Goal: Find specific page/section: Find specific page/section

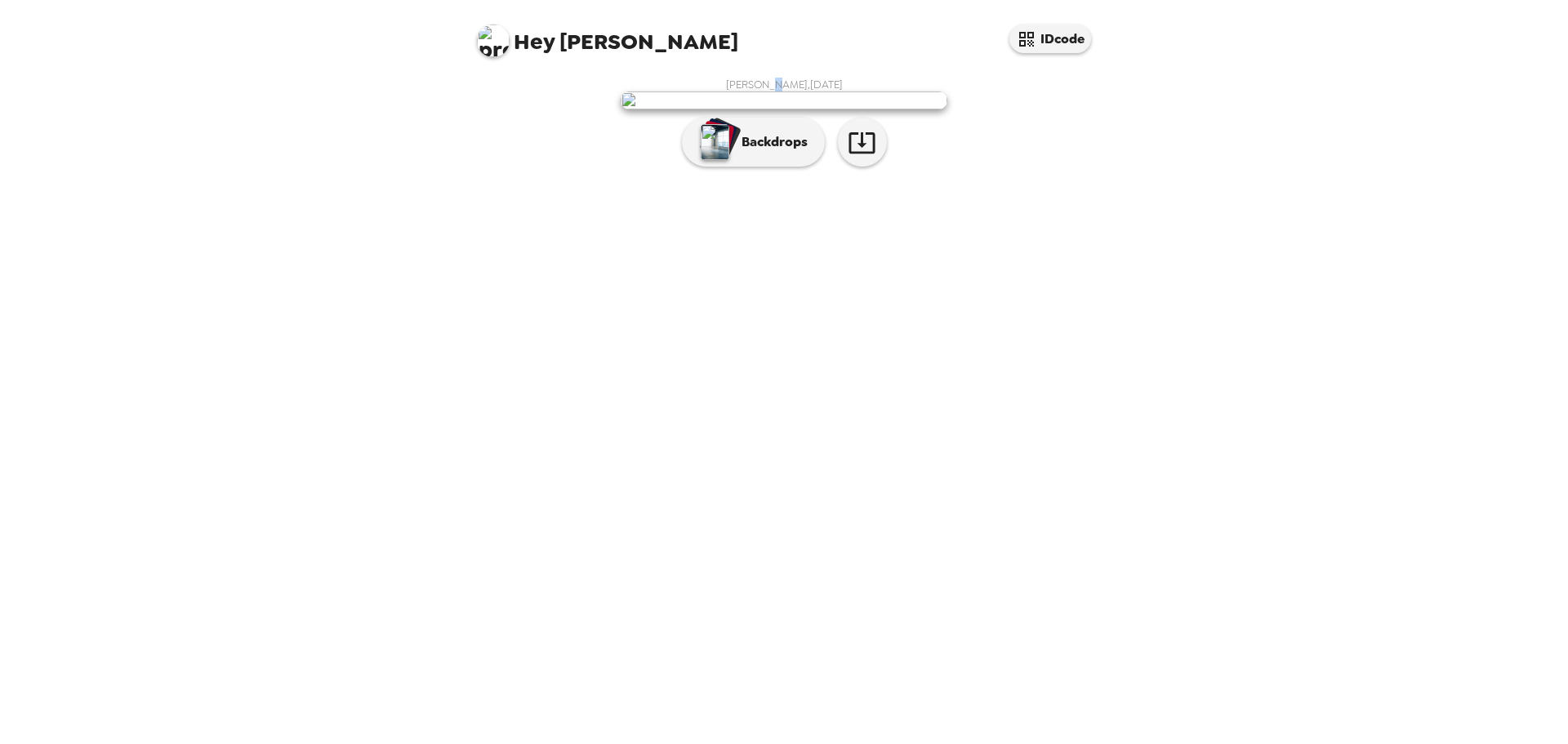
click at [772, 80] on span "[PERSON_NAME] , [DATE]" at bounding box center [785, 84] width 117 height 14
click at [959, 175] on div "[PERSON_NAME] , [DATE] Backdrops" at bounding box center [784, 126] width 621 height 98
click at [765, 109] on img at bounding box center [784, 101] width 326 height 18
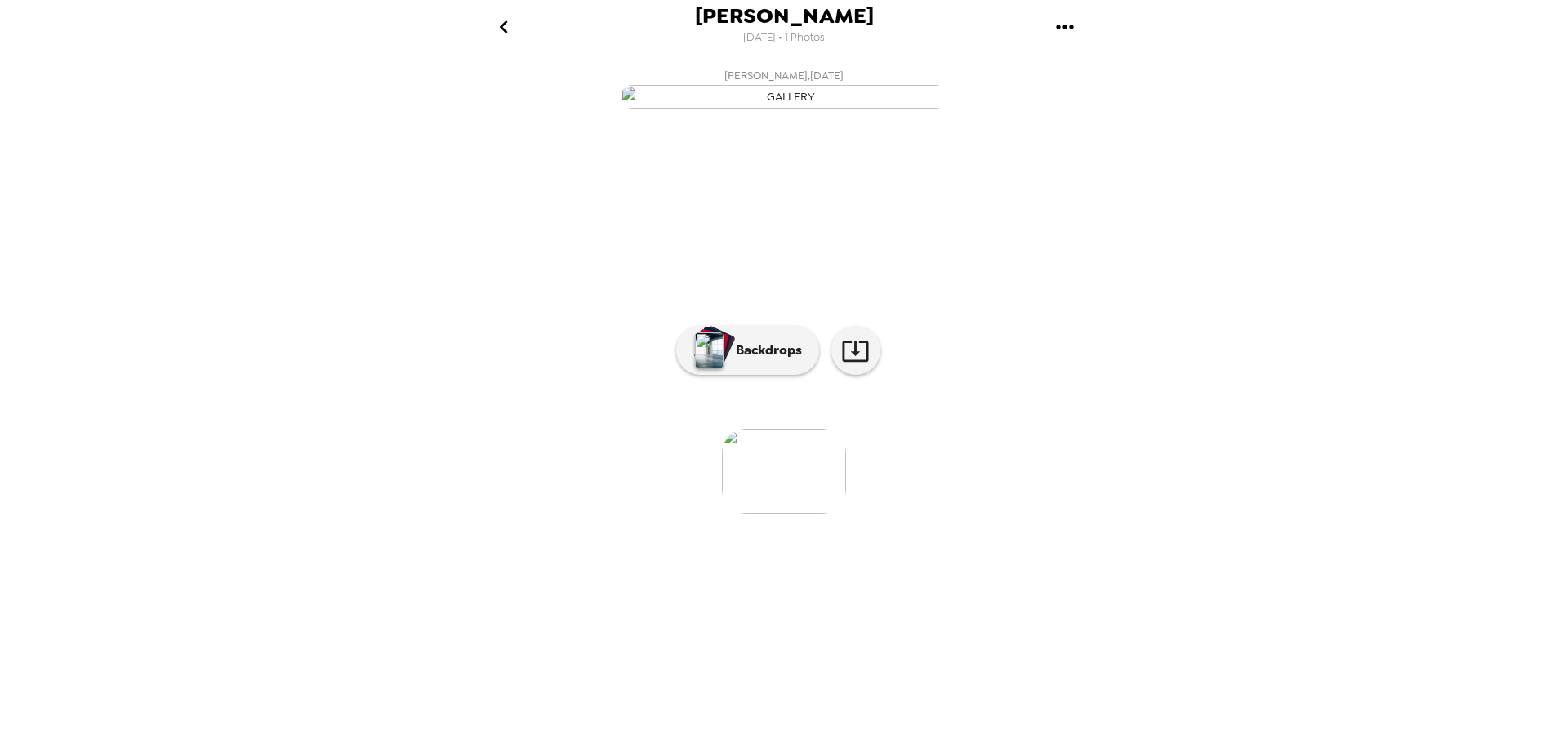
click at [790, 514] on img at bounding box center [784, 471] width 124 height 85
click at [750, 514] on img at bounding box center [784, 471] width 124 height 85
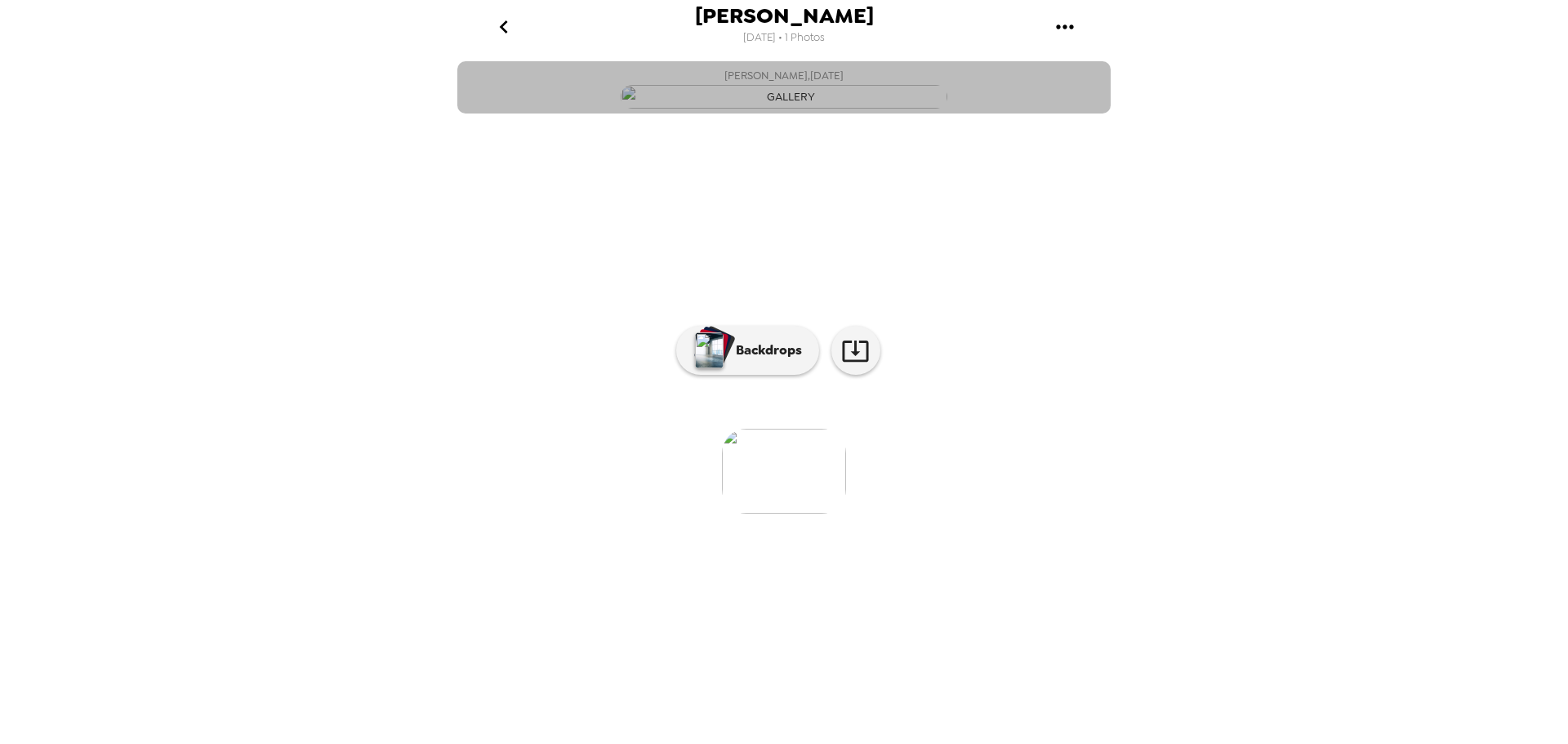
click at [994, 114] on button "[PERSON_NAME] , [DATE]" at bounding box center [784, 87] width 654 height 53
click at [1008, 114] on button "[PERSON_NAME] , [DATE]" at bounding box center [784, 87] width 654 height 53
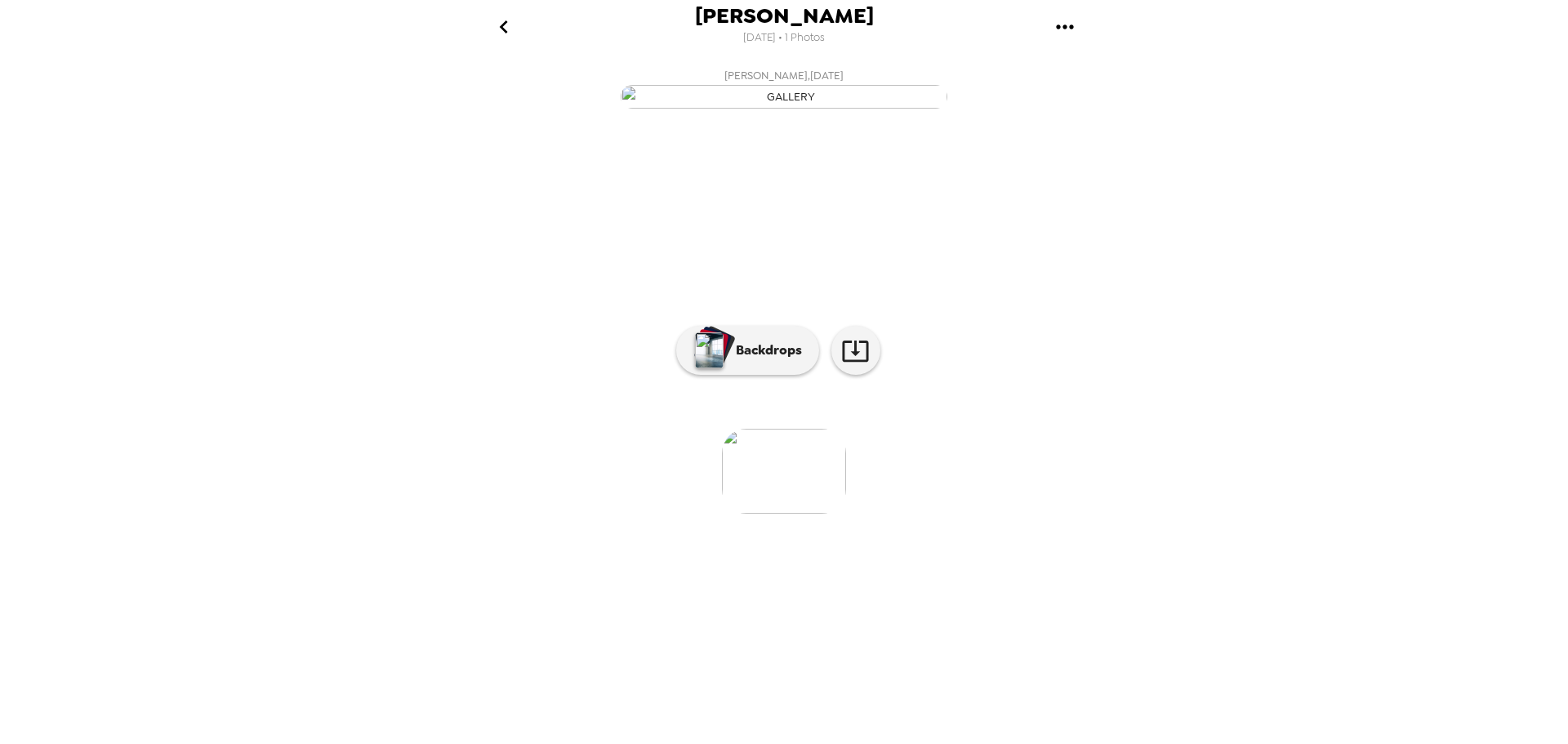
click at [955, 114] on button "[PERSON_NAME] , [DATE]" at bounding box center [784, 87] width 654 height 53
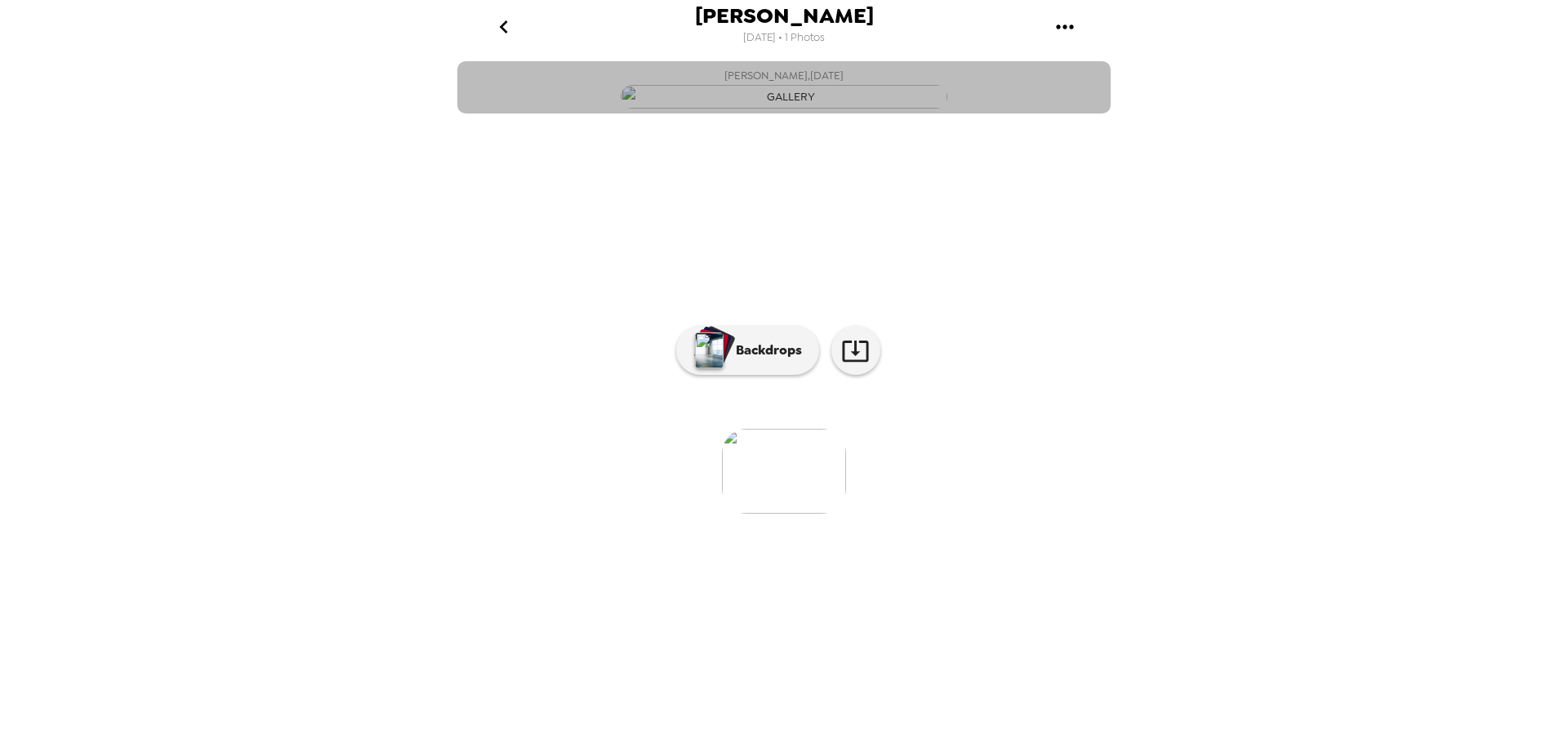
click at [955, 114] on button "[PERSON_NAME] , [DATE]" at bounding box center [784, 87] width 654 height 53
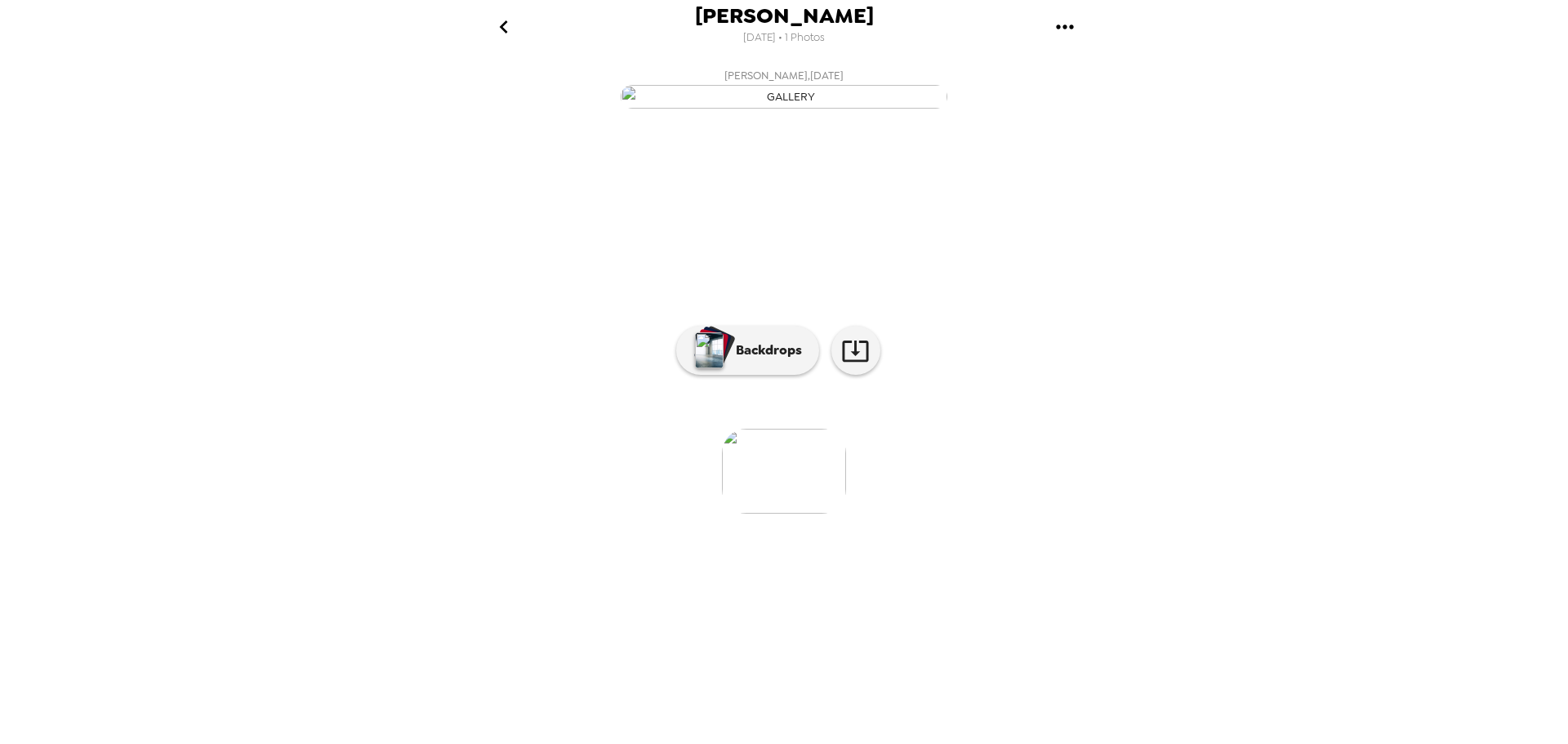
click at [545, 114] on button "[PERSON_NAME] , [DATE]" at bounding box center [784, 87] width 654 height 53
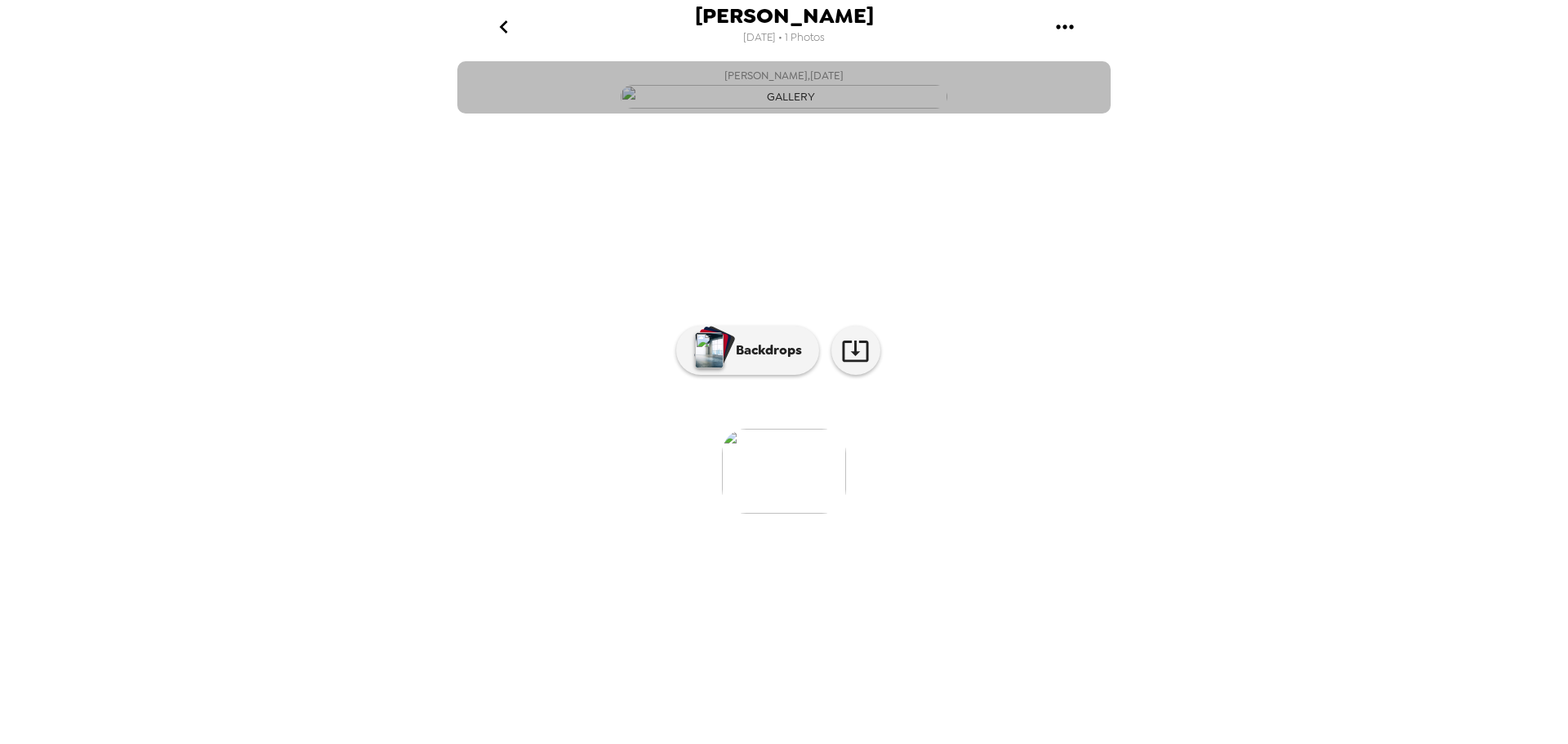
click at [637, 108] on img "button" at bounding box center [784, 97] width 326 height 24
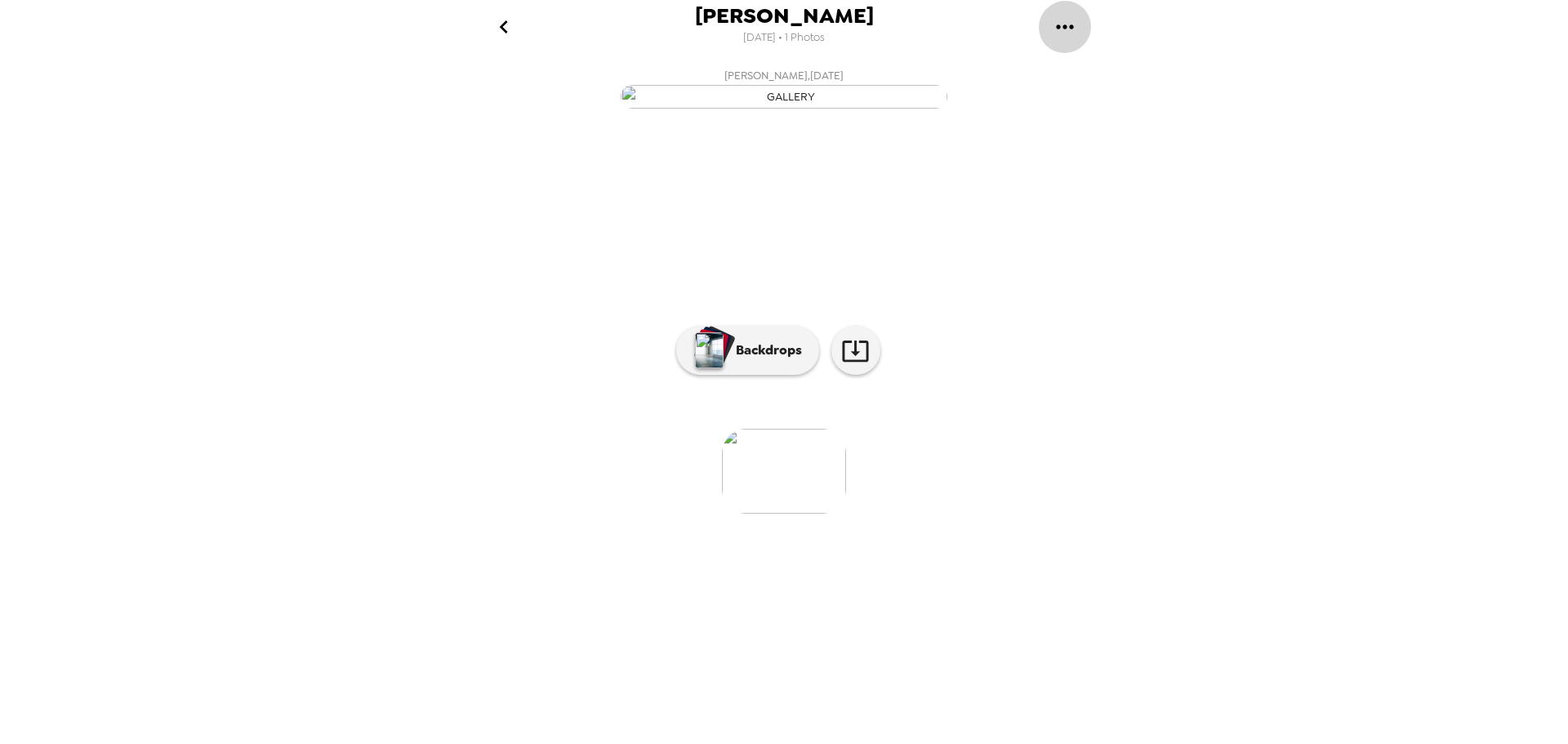
click at [1061, 31] on icon "gallery menu" at bounding box center [1064, 27] width 26 height 26
click at [1130, 273] on div at bounding box center [784, 372] width 1568 height 744
click at [781, 375] on button "Backdrops" at bounding box center [748, 349] width 143 height 49
